Goal: Task Accomplishment & Management: Manage account settings

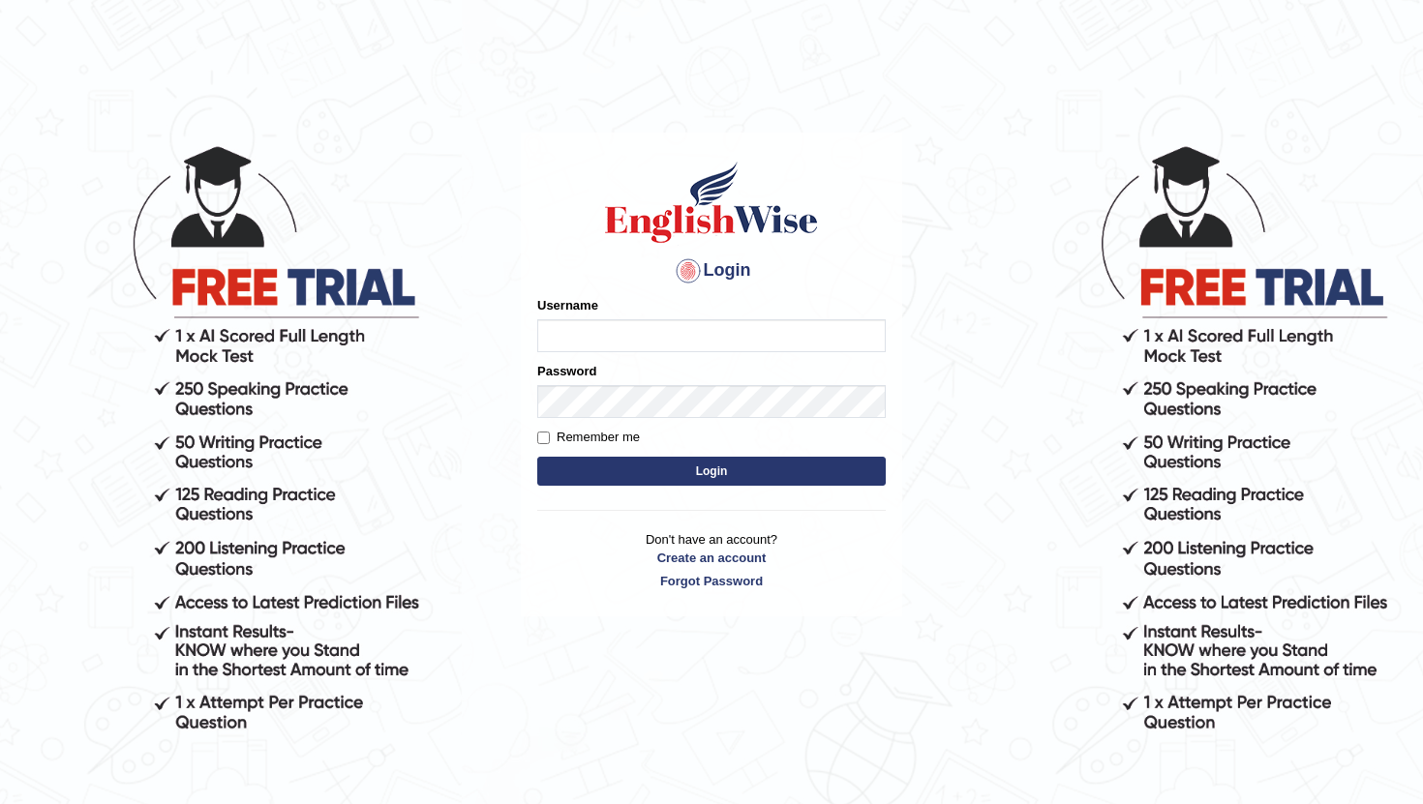
click at [702, 335] on input "Username" at bounding box center [711, 335] width 348 height 33
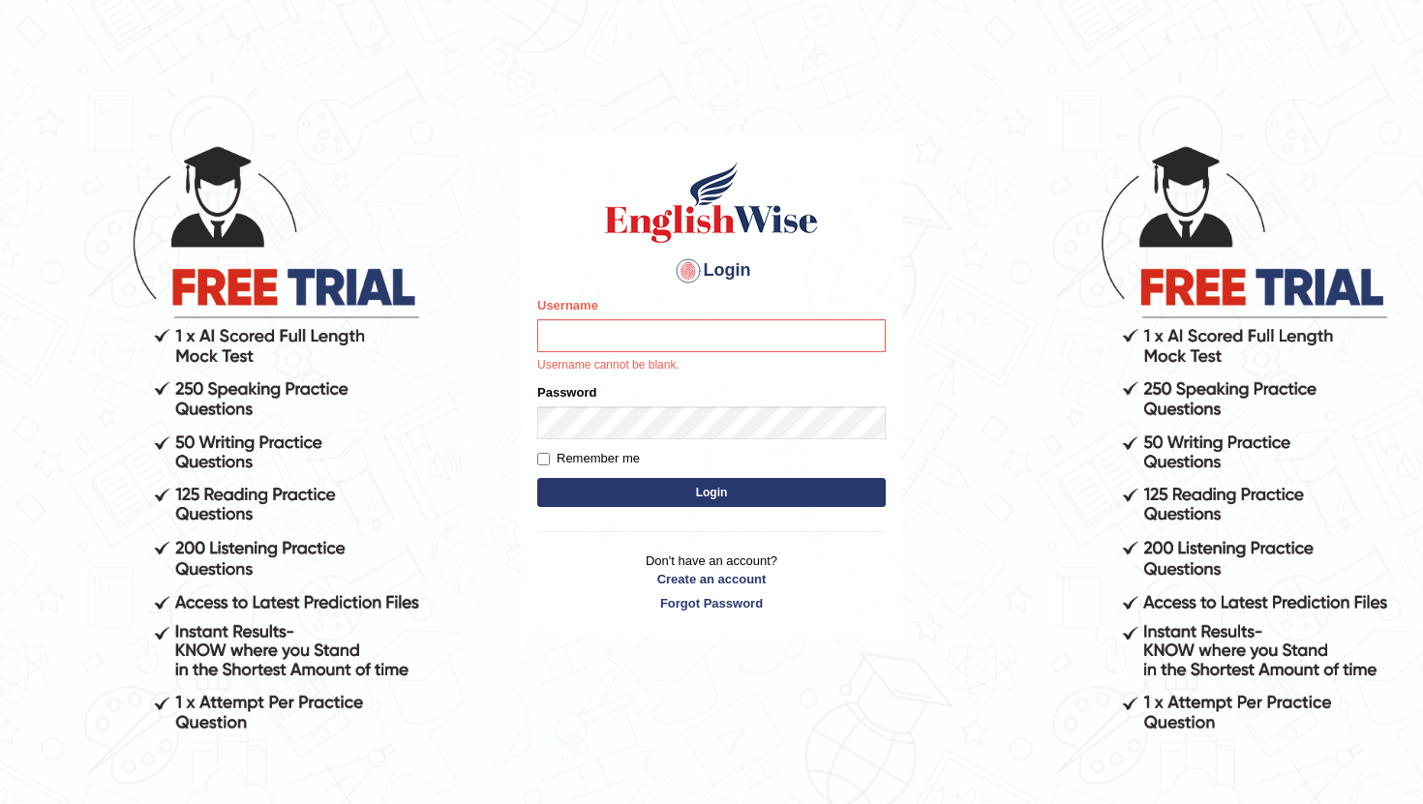
click at [659, 354] on div "Username Username cannot be blank." at bounding box center [711, 335] width 348 height 78
click at [666, 336] on input "Username" at bounding box center [711, 335] width 348 height 33
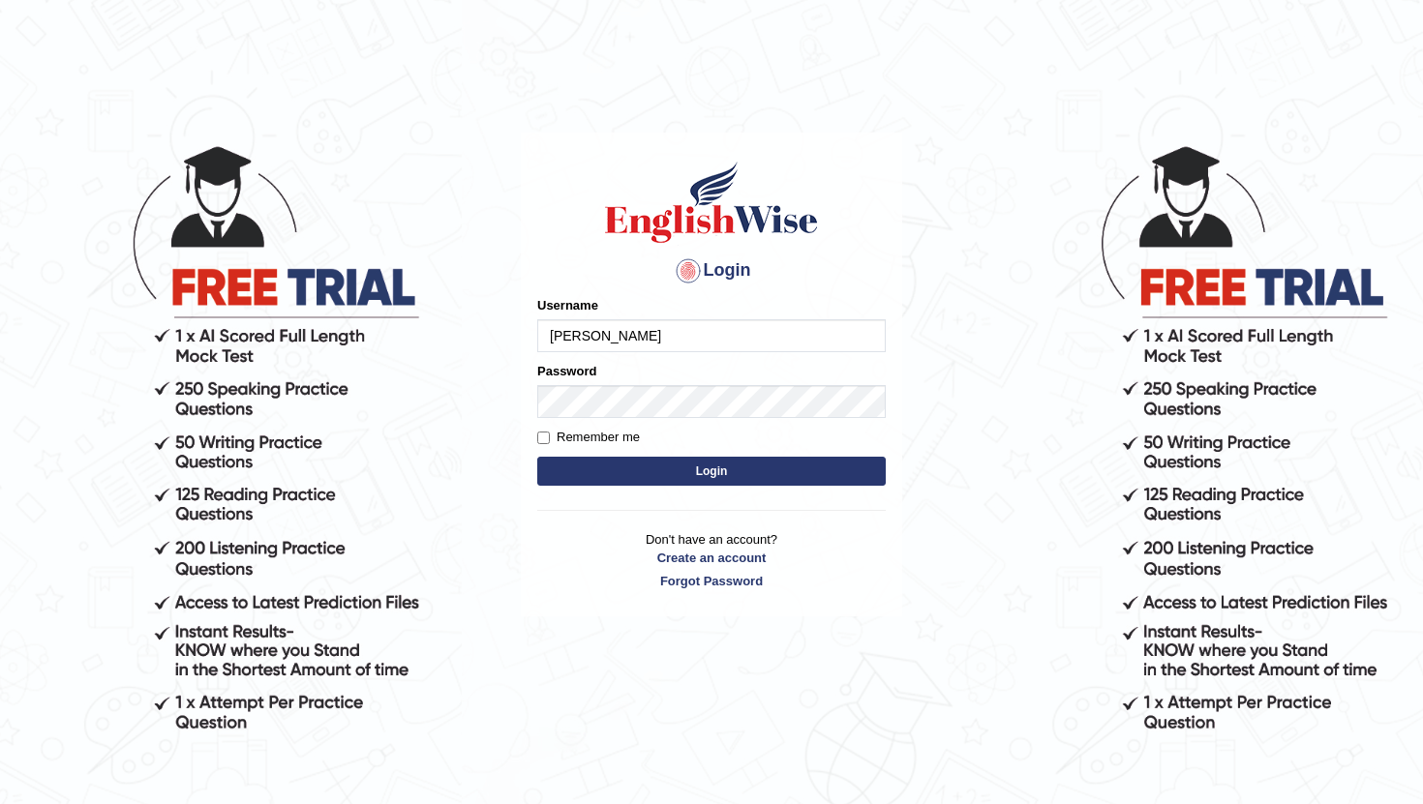
type input "[PERSON_NAME]"
